Goal: Transaction & Acquisition: Obtain resource

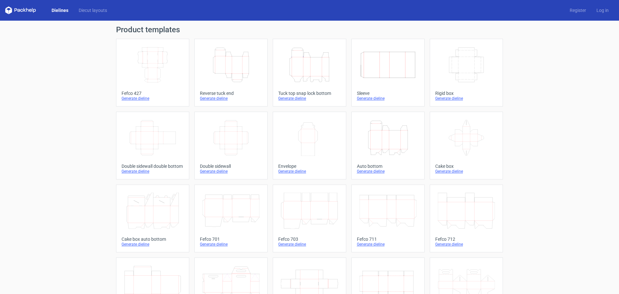
click at [230, 54] on icon "Height Depth Width" at bounding box center [230, 65] width 57 height 36
click at [216, 75] on icon "Height Depth Width" at bounding box center [230, 65] width 57 height 36
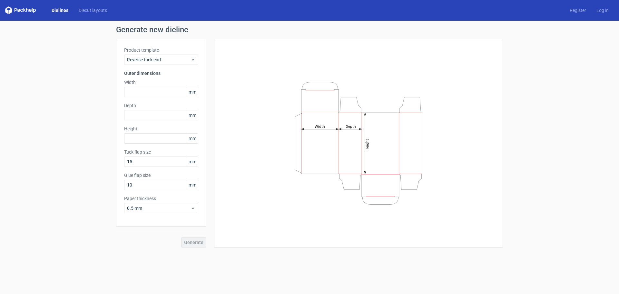
click at [140, 198] on label "Paper thickness" at bounding box center [161, 198] width 74 height 6
click at [177, 206] on span "0.5 mm" at bounding box center [159, 208] width 64 height 6
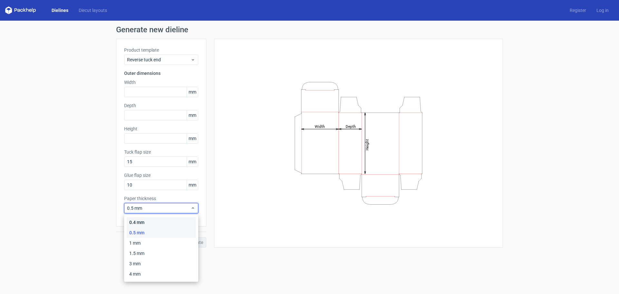
click at [148, 223] on div "0.4 mm" at bounding box center [161, 222] width 69 height 10
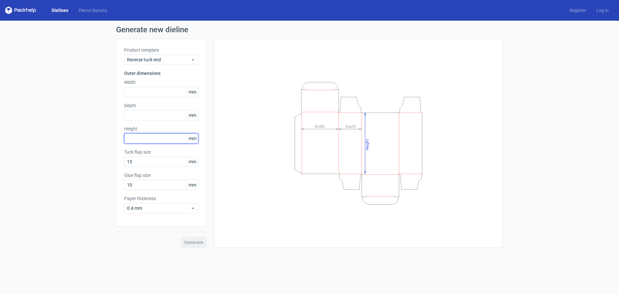
click at [144, 139] on input "text" at bounding box center [161, 138] width 74 height 10
click at [131, 104] on label "Depth" at bounding box center [161, 105] width 74 height 6
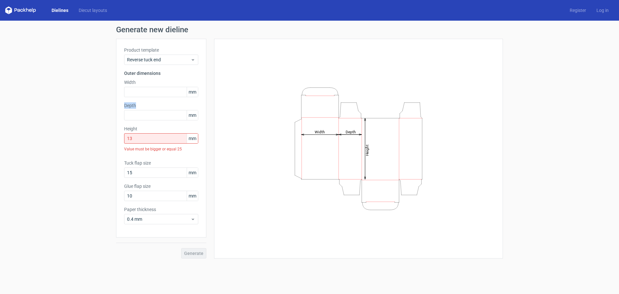
click at [131, 104] on label "Depth" at bounding box center [161, 105] width 74 height 6
copy label "Depth"
click at [139, 140] on input "13" at bounding box center [161, 138] width 74 height 10
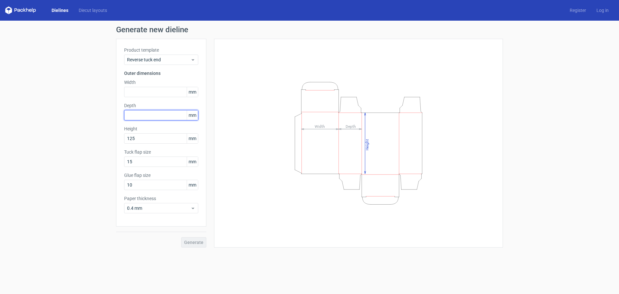
click at [142, 113] on input "text" at bounding box center [161, 115] width 74 height 10
click at [128, 81] on label "Width" at bounding box center [161, 82] width 74 height 6
copy label "Width"
click at [139, 134] on input "125" at bounding box center [161, 138] width 74 height 10
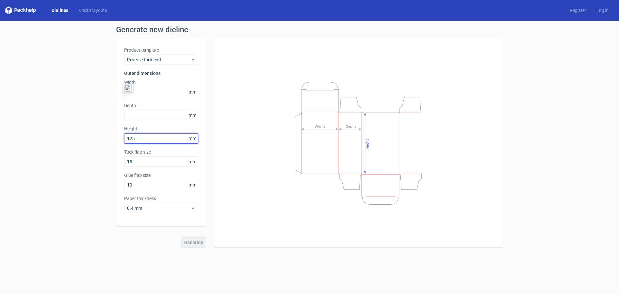
click at [139, 134] on input "125" at bounding box center [161, 138] width 74 height 10
type input "130"
click at [137, 93] on input "text" at bounding box center [161, 92] width 74 height 10
type input "65"
click at [135, 115] on input "text" at bounding box center [161, 115] width 74 height 10
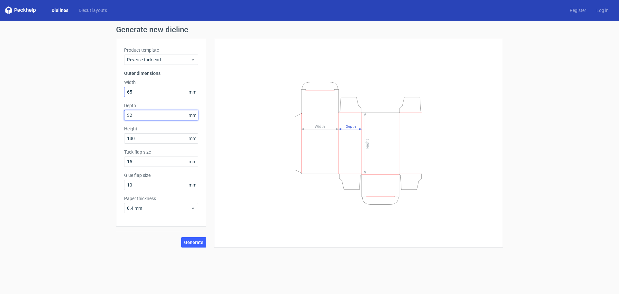
type input "32"
drag, startPoint x: 133, startPoint y: 92, endPoint x: 130, endPoint y: 92, distance: 3.5
click at [130, 92] on input "65" at bounding box center [161, 92] width 74 height 10
type input "64"
click at [242, 116] on div "Height Depth Width" at bounding box center [358, 143] width 273 height 192
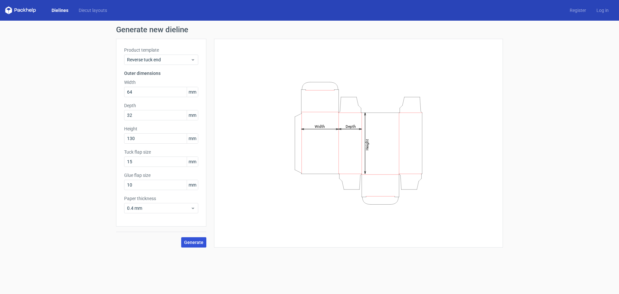
click at [196, 241] on span "Generate" at bounding box center [193, 242] width 19 height 5
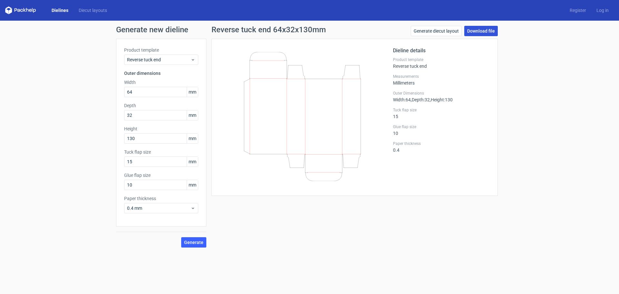
click at [474, 33] on link "Download file" at bounding box center [481, 31] width 34 height 10
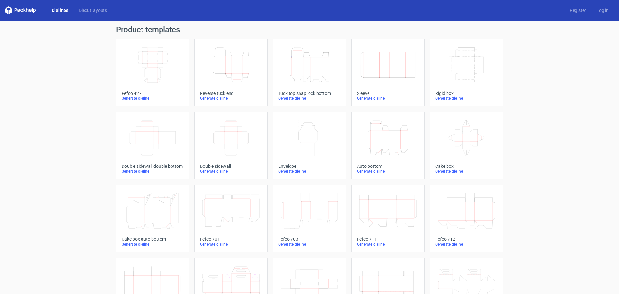
click at [293, 93] on div "Tuck top snap lock bottom" at bounding box center [309, 93] width 62 height 5
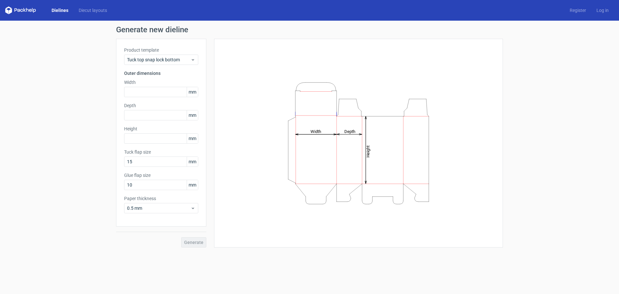
click at [149, 86] on div "Width mm" at bounding box center [161, 88] width 74 height 18
click at [153, 91] on input "text" at bounding box center [161, 92] width 74 height 10
type input "64"
type input "32"
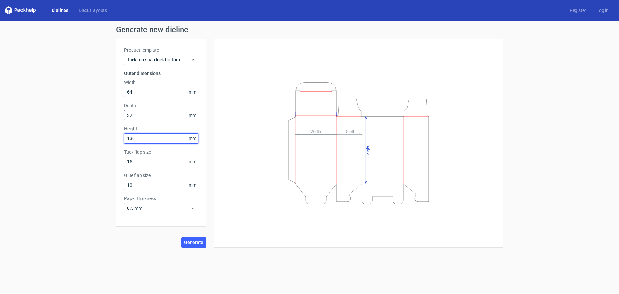
type input "130"
drag, startPoint x: 136, startPoint y: 115, endPoint x: 129, endPoint y: 115, distance: 6.8
click at [129, 115] on input "32" at bounding box center [161, 115] width 74 height 10
type input "33"
click at [132, 91] on input "64" at bounding box center [161, 92] width 74 height 10
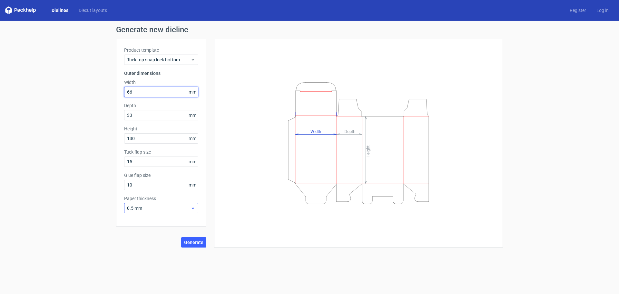
type input "66"
click at [170, 209] on span "0.5 mm" at bounding box center [159, 208] width 64 height 6
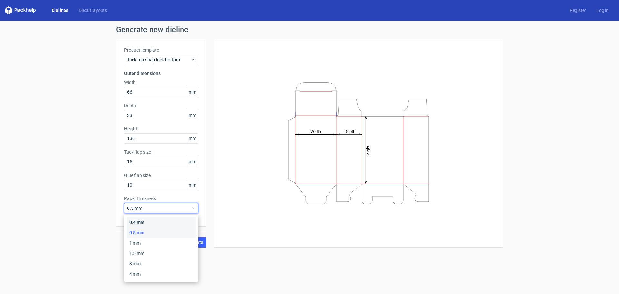
click at [164, 219] on div "0.4 mm" at bounding box center [161, 222] width 69 height 10
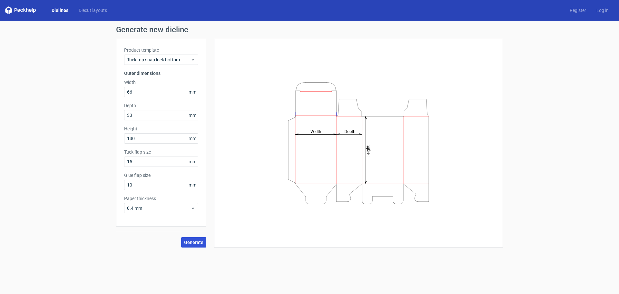
click at [192, 242] on span "Generate" at bounding box center [193, 242] width 19 height 5
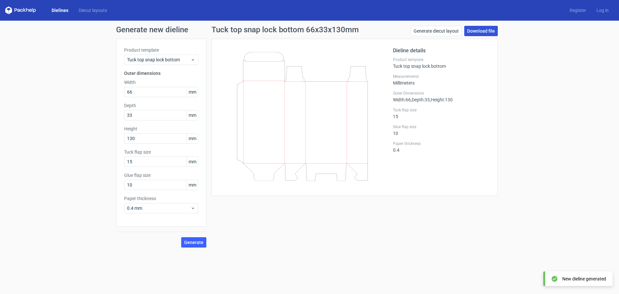
click at [480, 29] on link "Download file" at bounding box center [481, 31] width 34 height 10
